Goal: Obtain resource: Obtain resource

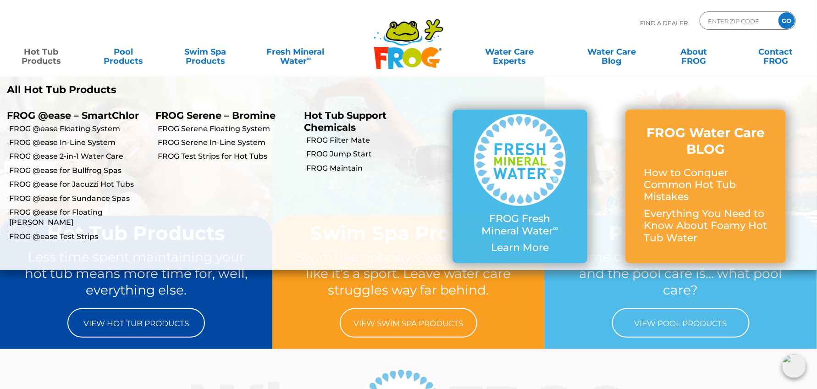
click at [36, 51] on link "Hot Tub Products" at bounding box center [41, 52] width 64 height 18
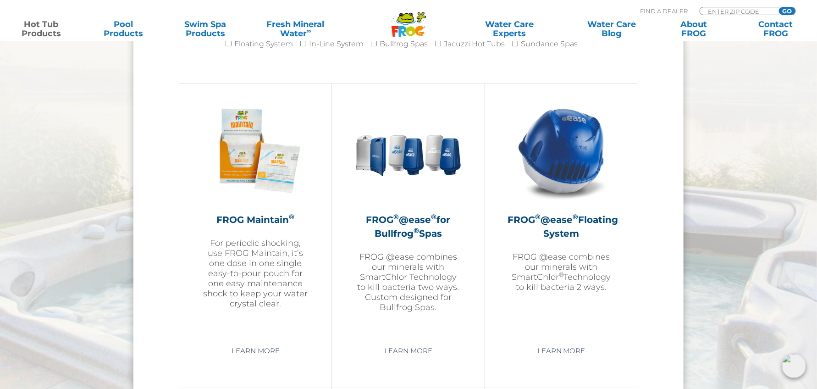
scroll to position [1009, 0]
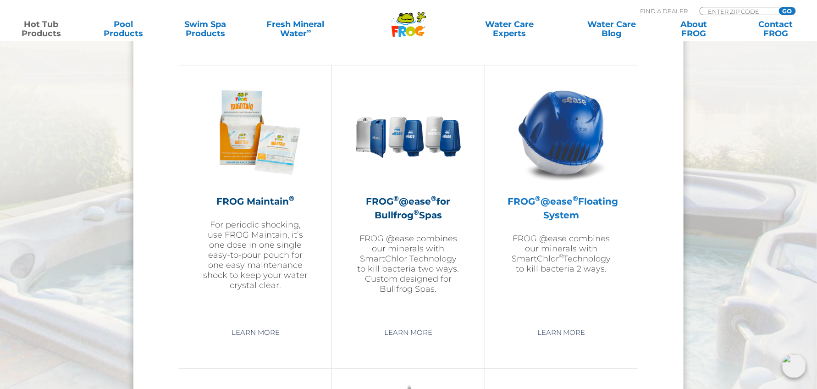
click at [553, 208] on h2 "FROG ® @ease ® Floating System" at bounding box center [561, 208] width 107 height 28
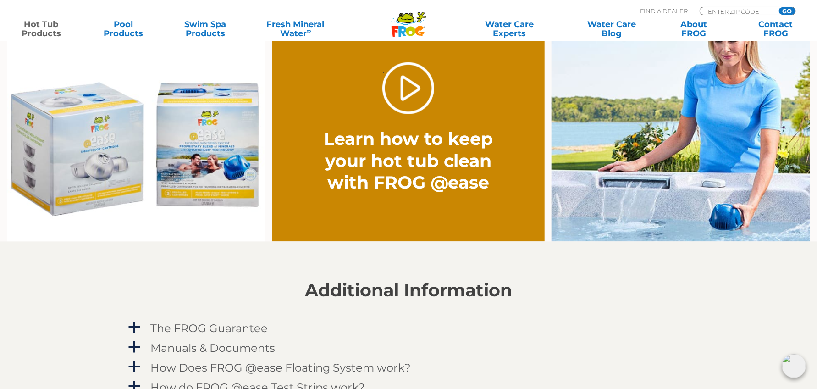
scroll to position [871, 0]
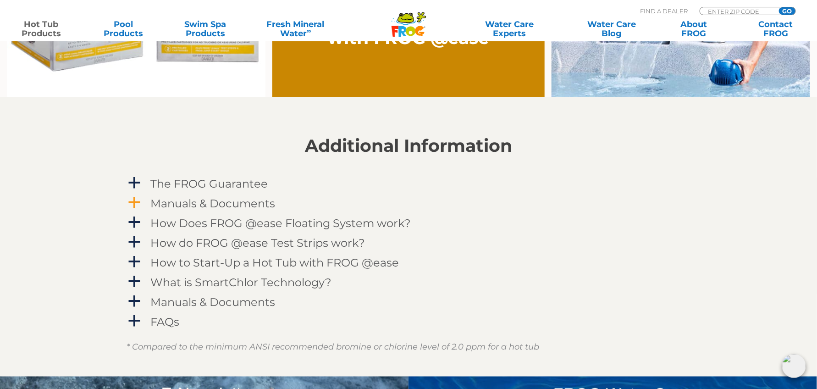
click at [138, 203] on span "a" at bounding box center [134, 203] width 14 height 14
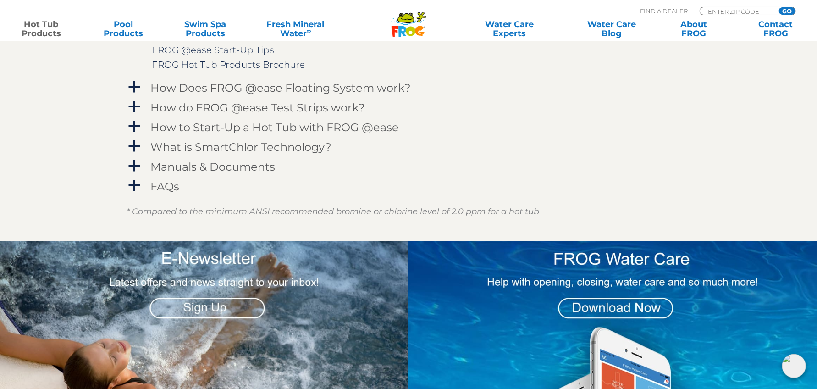
scroll to position [1100, 0]
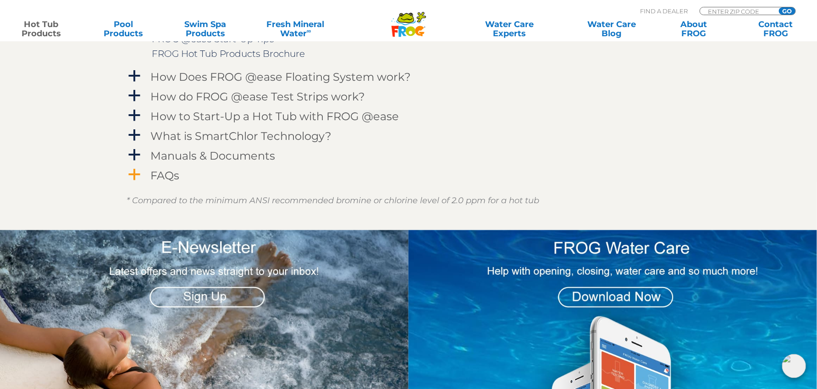
click at [137, 175] on span "a" at bounding box center [134, 175] width 14 height 14
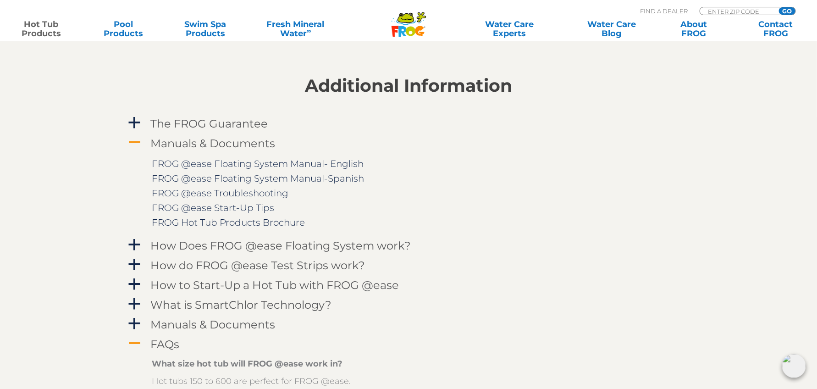
scroll to position [917, 0]
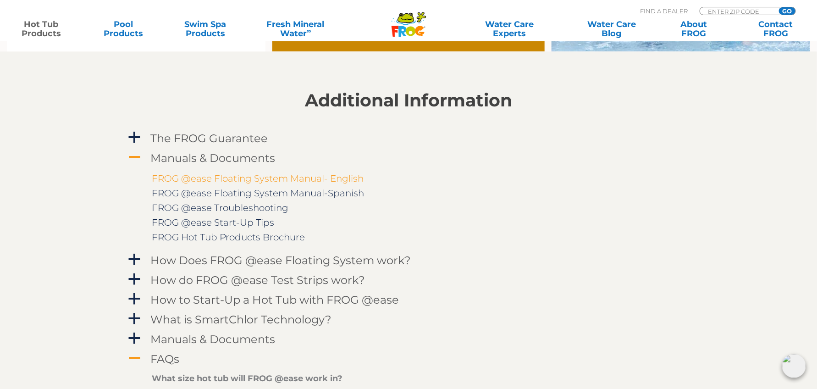
click at [243, 181] on link "FROG @ease Floating System Manual- English" at bounding box center [258, 178] width 212 height 11
